Goal: Information Seeking & Learning: Learn about a topic

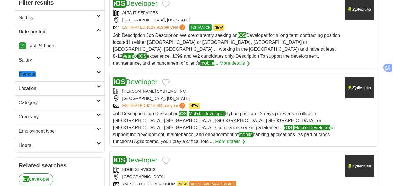
click at [28, 76] on em "Remote" at bounding box center [27, 75] width 17 height 6
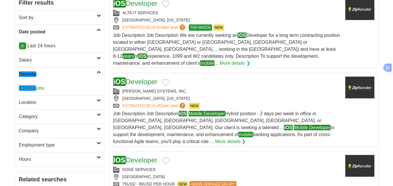
click at [32, 86] on em "Remote" at bounding box center [27, 88] width 17 height 6
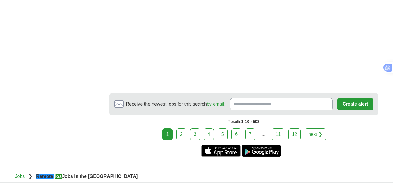
scroll to position [814, 0]
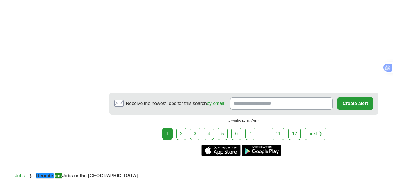
click at [184, 140] on link "2" at bounding box center [181, 134] width 10 height 12
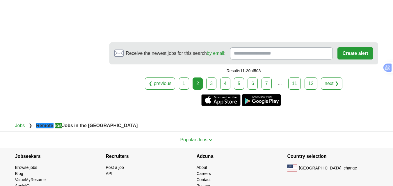
scroll to position [901, 0]
click at [217, 88] on div "❮ previous 1 2 3 4 5 6 7 ... next ❯" at bounding box center [243, 83] width 269 height 12
click at [215, 90] on link "3" at bounding box center [211, 83] width 10 height 12
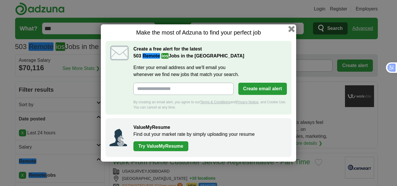
click at [290, 28] on button "button" at bounding box center [291, 29] width 6 height 6
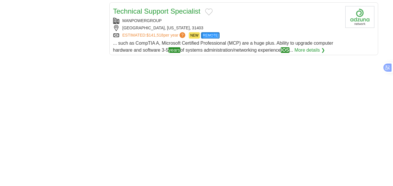
scroll to position [843, 0]
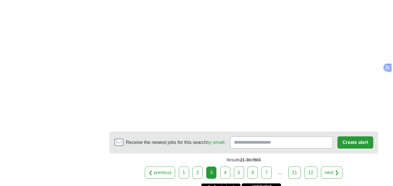
click at [228, 167] on link "4" at bounding box center [225, 173] width 10 height 12
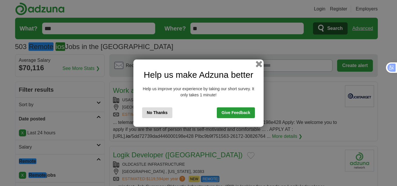
click at [258, 63] on button "button" at bounding box center [259, 64] width 6 height 6
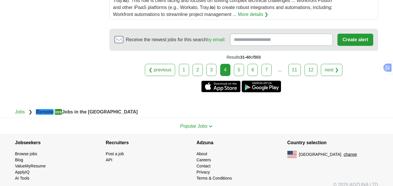
scroll to position [774, 0]
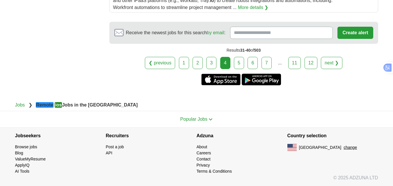
click at [236, 62] on link "5" at bounding box center [239, 63] width 10 height 12
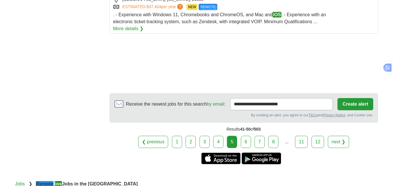
scroll to position [698, 0]
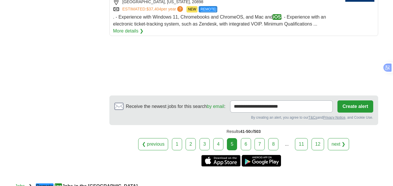
click at [247, 151] on link "6" at bounding box center [246, 144] width 10 height 12
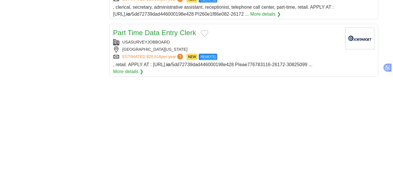
scroll to position [785, 0]
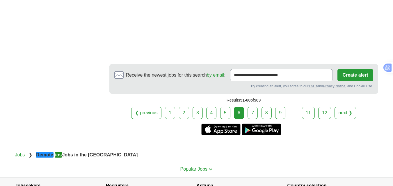
click at [253, 107] on link "7" at bounding box center [252, 113] width 10 height 12
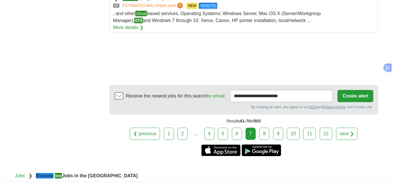
scroll to position [727, 0]
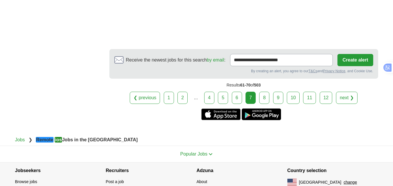
click at [269, 92] on link "8" at bounding box center [264, 98] width 10 height 12
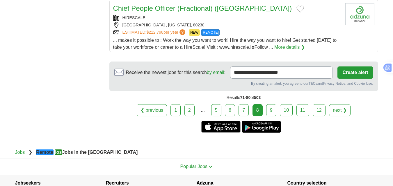
scroll to position [669, 0]
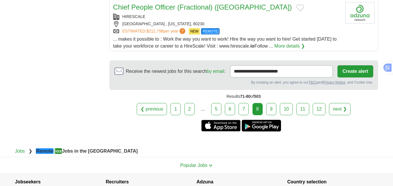
click at [273, 109] on link "9" at bounding box center [271, 109] width 10 height 12
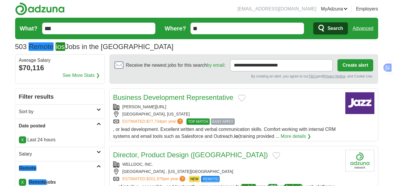
click at [67, 31] on input "***" at bounding box center [98, 29] width 113 height 12
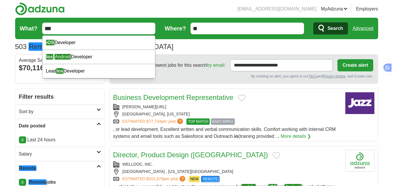
click at [67, 31] on input "***" at bounding box center [98, 29] width 113 height 12
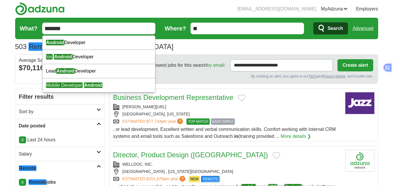
type input "*******"
click at [328, 27] on span "Search" at bounding box center [334, 29] width 15 height 12
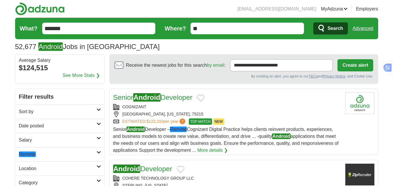
click at [44, 122] on link "Date posted" at bounding box center [59, 126] width 89 height 14
click at [34, 140] on link "Last 24 hours" at bounding box center [60, 140] width 82 height 7
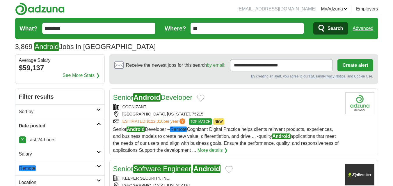
drag, startPoint x: 0, startPoint y: 0, endPoint x: 29, endPoint y: 108, distance: 111.8
click at [27, 161] on link "Remote" at bounding box center [59, 168] width 89 height 14
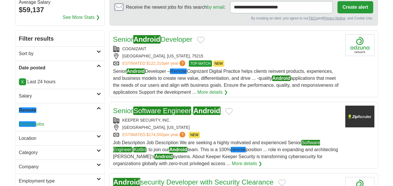
click at [29, 108] on em "Remote" at bounding box center [28, 111] width 18 height 6
click at [28, 105] on link "Remote" at bounding box center [59, 110] width 89 height 14
click at [33, 123] on em "Remote" at bounding box center [27, 125] width 17 height 6
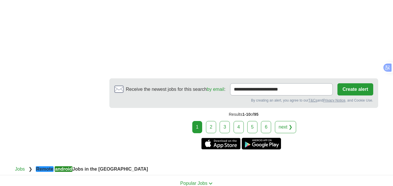
scroll to position [901, 0]
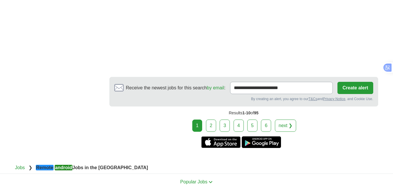
click at [209, 120] on link "2" at bounding box center [211, 126] width 10 height 12
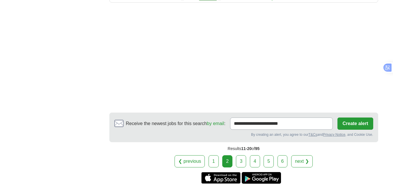
scroll to position [843, 0]
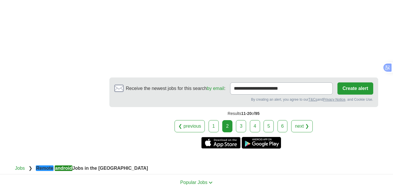
click at [241, 127] on link "3" at bounding box center [241, 126] width 10 height 12
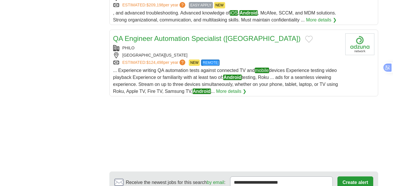
scroll to position [785, 0]
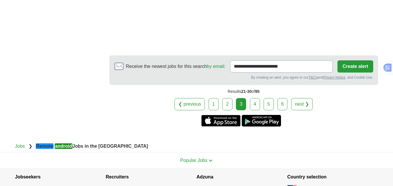
click at [256, 98] on link "4" at bounding box center [255, 104] width 10 height 12
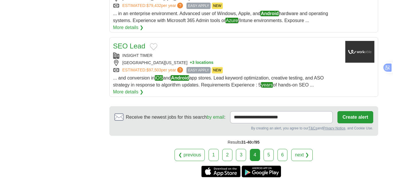
scroll to position [736, 0]
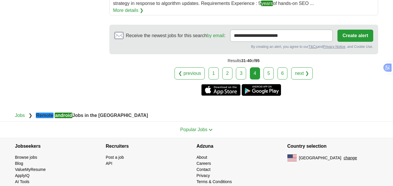
click at [265, 67] on link "5" at bounding box center [268, 73] width 10 height 12
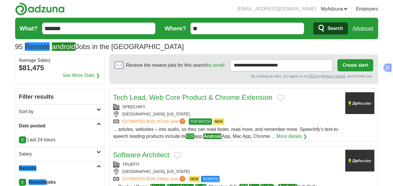
click at [84, 24] on input "*******" at bounding box center [98, 29] width 113 height 12
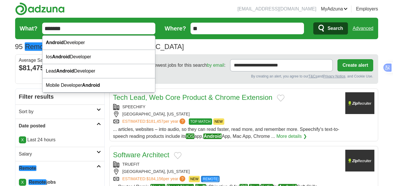
click at [84, 24] on input "*******" at bounding box center [98, 29] width 113 height 12
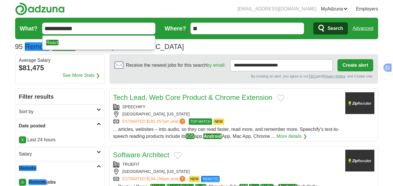
type input "**********"
click at [330, 25] on span "Search" at bounding box center [334, 29] width 15 height 12
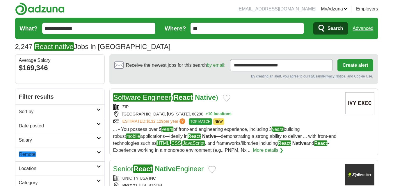
click at [50, 125] on h2 "Date posted" at bounding box center [58, 126] width 78 height 7
click at [36, 140] on link "Last 24 hours" at bounding box center [60, 140] width 82 height 7
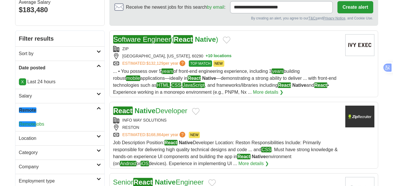
click at [34, 123] on em "Remote" at bounding box center [27, 125] width 17 height 6
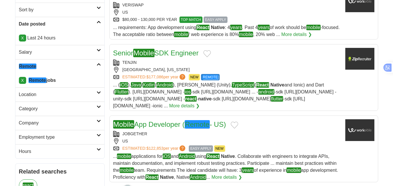
scroll to position [15, 0]
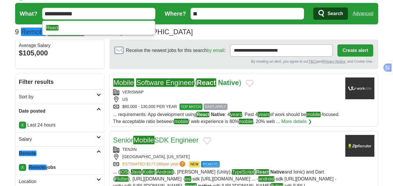
click at [79, 13] on input "**********" at bounding box center [98, 14] width 113 height 12
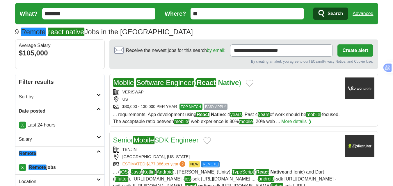
type input "*******"
click at [340, 12] on span "Search" at bounding box center [334, 14] width 15 height 12
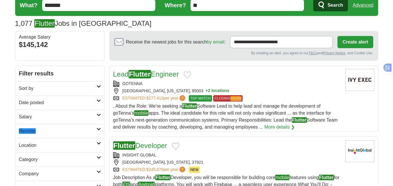
scroll to position [58, 0]
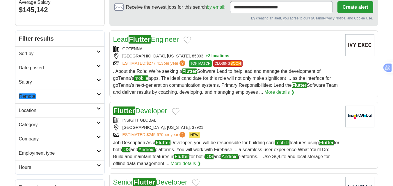
click at [42, 66] on h2 "Date posted" at bounding box center [58, 68] width 78 height 7
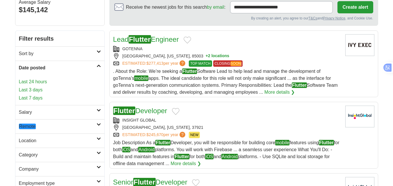
click at [35, 80] on link "Last 24 hours" at bounding box center [60, 81] width 82 height 7
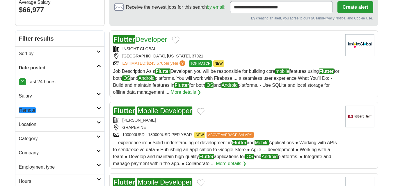
scroll to position [58, 0]
click at [26, 108] on em "Remote" at bounding box center [27, 111] width 17 height 6
click at [30, 123] on em "Remote" at bounding box center [27, 125] width 17 height 6
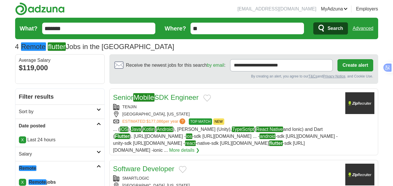
click at [82, 33] on input "*******" at bounding box center [98, 29] width 113 height 12
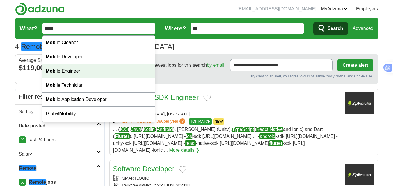
click at [74, 69] on div "Mobi le Engineer" at bounding box center [98, 71] width 113 height 14
type input "**********"
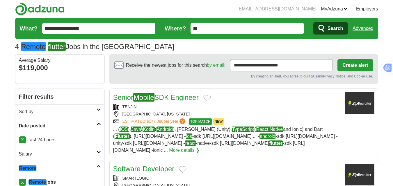
click at [329, 25] on span "Search" at bounding box center [334, 29] width 15 height 12
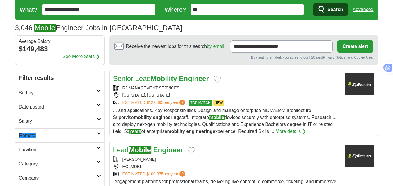
scroll to position [29, 0]
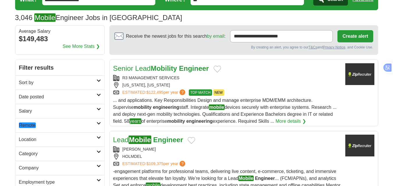
click at [50, 95] on h2 "Date posted" at bounding box center [58, 97] width 78 height 7
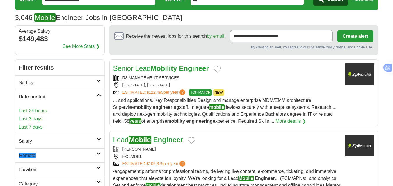
click at [34, 111] on link "Last 24 hours" at bounding box center [60, 111] width 82 height 7
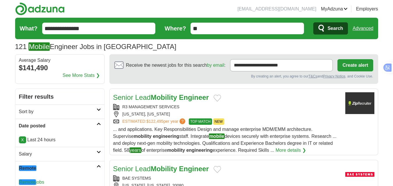
click at [29, 180] on em "Remote" at bounding box center [27, 183] width 17 height 6
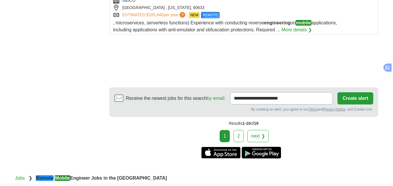
scroll to position [785, 0]
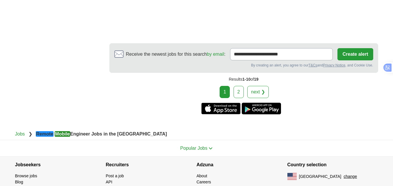
click at [238, 86] on link "2" at bounding box center [238, 92] width 10 height 12
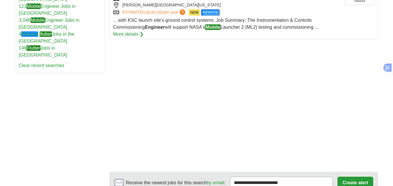
scroll to position [407, 0]
